Goal: Task Accomplishment & Management: Manage account settings

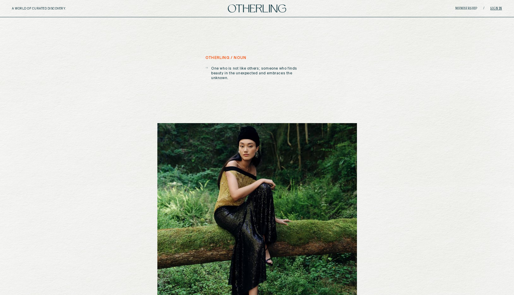
click at [498, 7] on link "Sign in" at bounding box center [496, 9] width 12 height 4
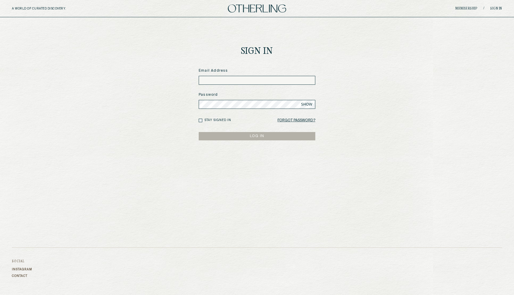
click at [222, 83] on input at bounding box center [257, 80] width 117 height 9
type input "**********"
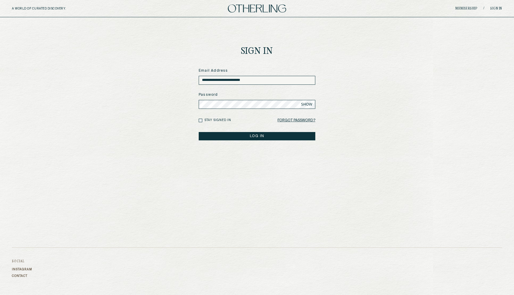
click at [199, 132] on button "LOG IN" at bounding box center [257, 136] width 117 height 8
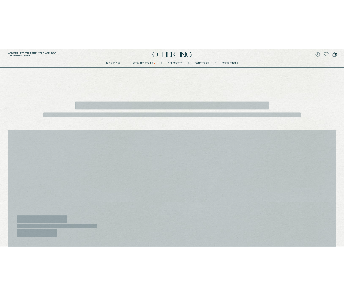
scroll to position [226, 0]
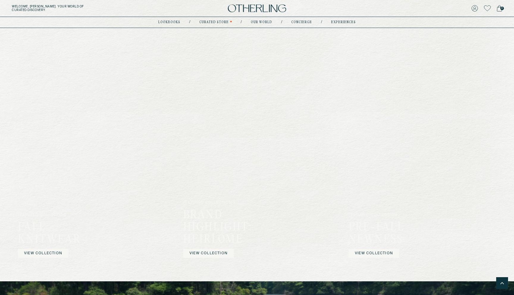
scroll to position [524, 0]
